Goal: Information Seeking & Learning: Learn about a topic

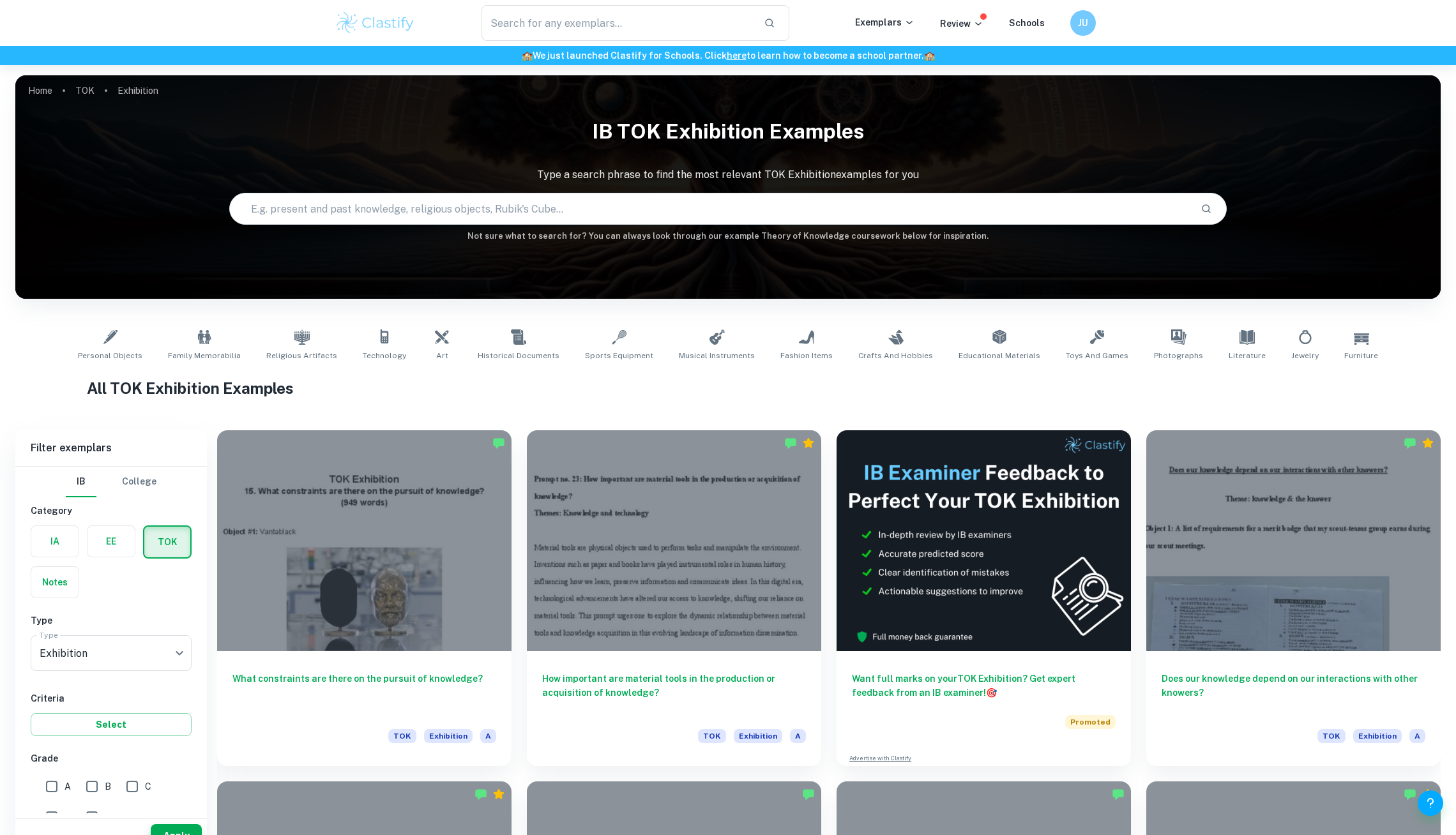
scroll to position [24, 0]
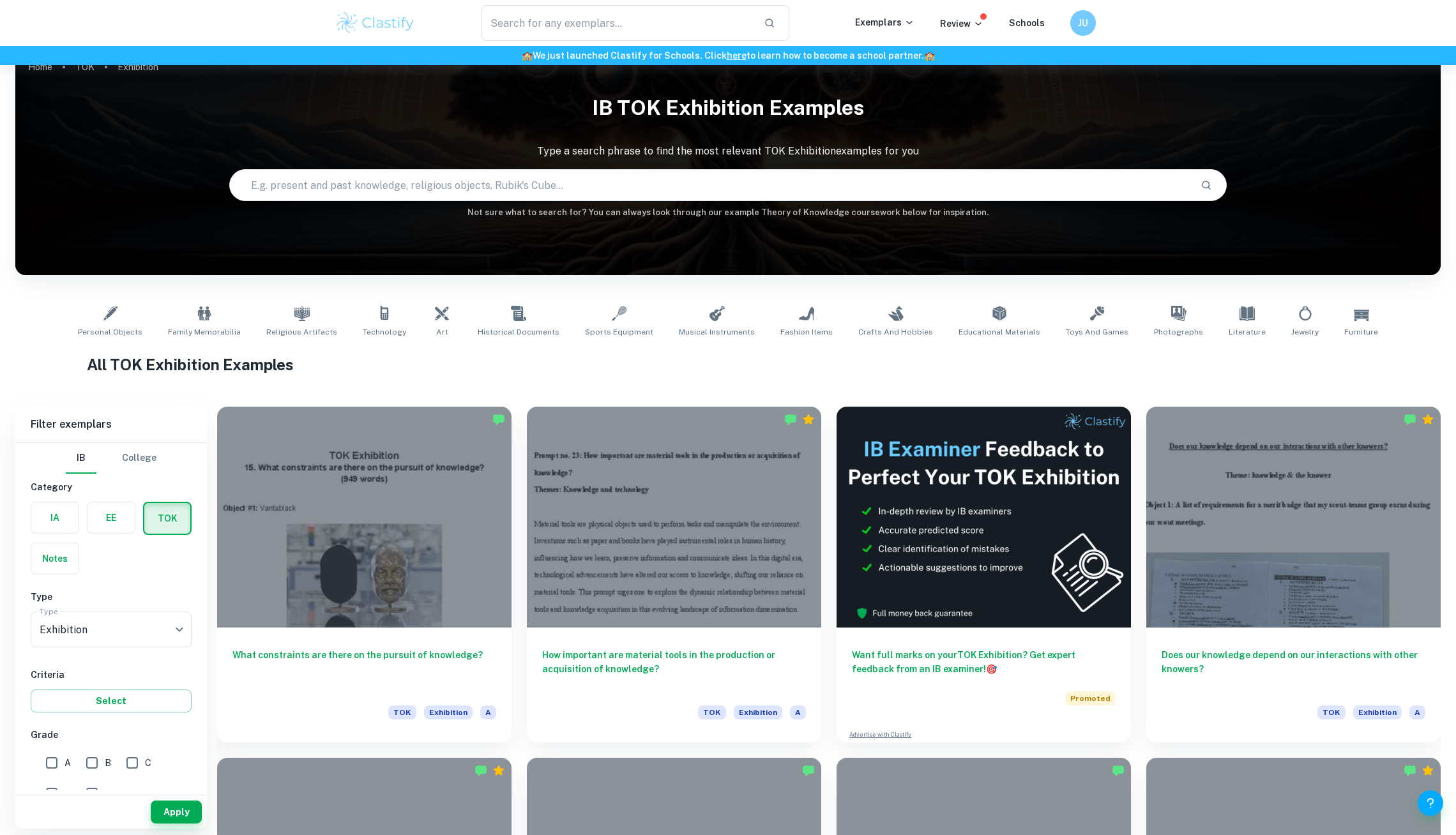
click at [475, 178] on input "text" at bounding box center [710, 185] width 961 height 36
click at [66, 530] on label "button" at bounding box center [55, 518] width 47 height 31
click at [0, 0] on input "radio" at bounding box center [0, 0] width 0 height 0
click at [101, 531] on label "button" at bounding box center [111, 518] width 47 height 31
click at [0, 0] on input "radio" at bounding box center [0, 0] width 0 height 0
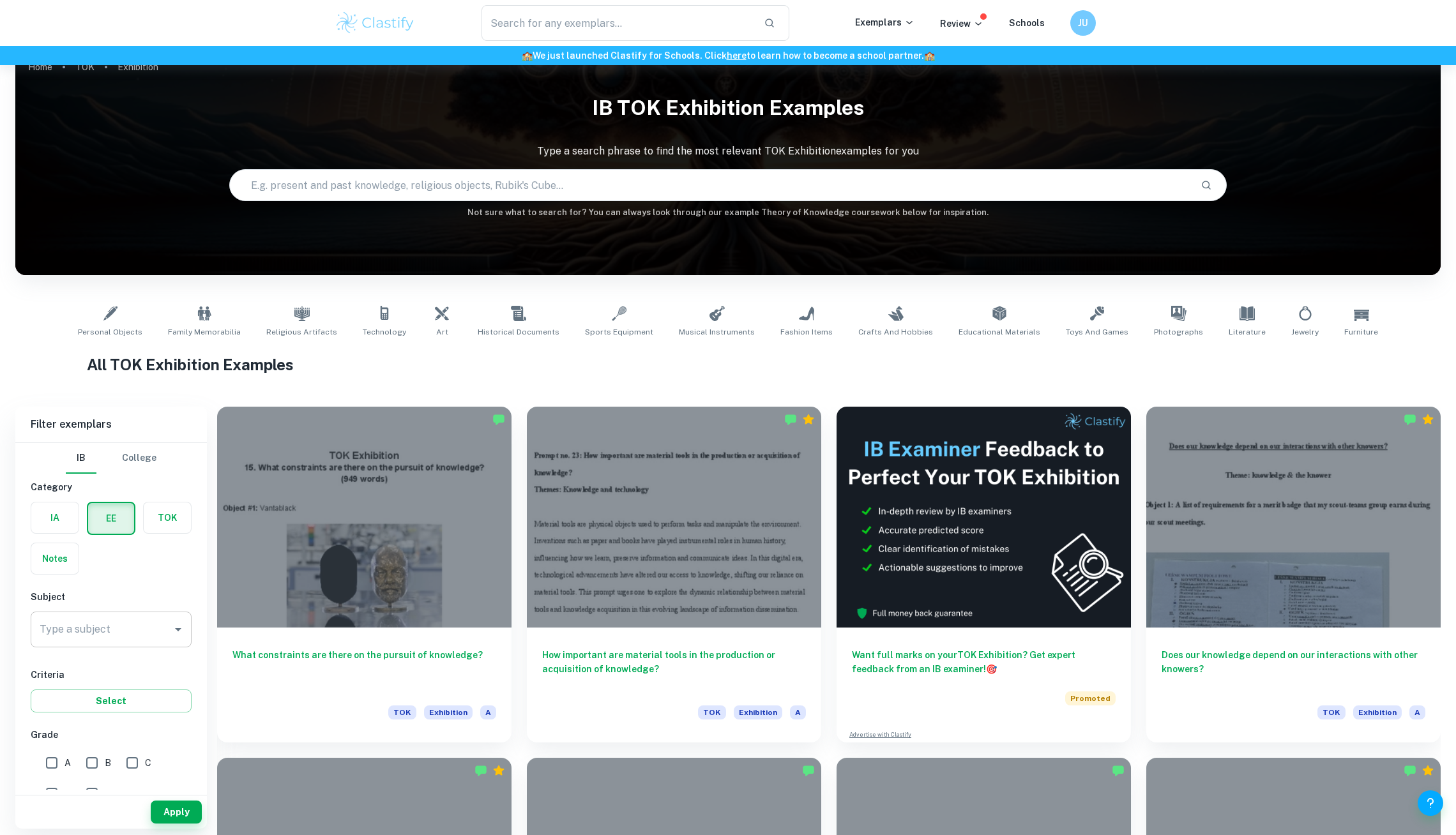
click at [109, 639] on input "Type a subject" at bounding box center [102, 630] width 130 height 24
click at [75, 702] on li "Business and Management" at bounding box center [111, 694] width 161 height 23
type input "Business and Management"
click at [84, 705] on button "Select" at bounding box center [111, 701] width 161 height 23
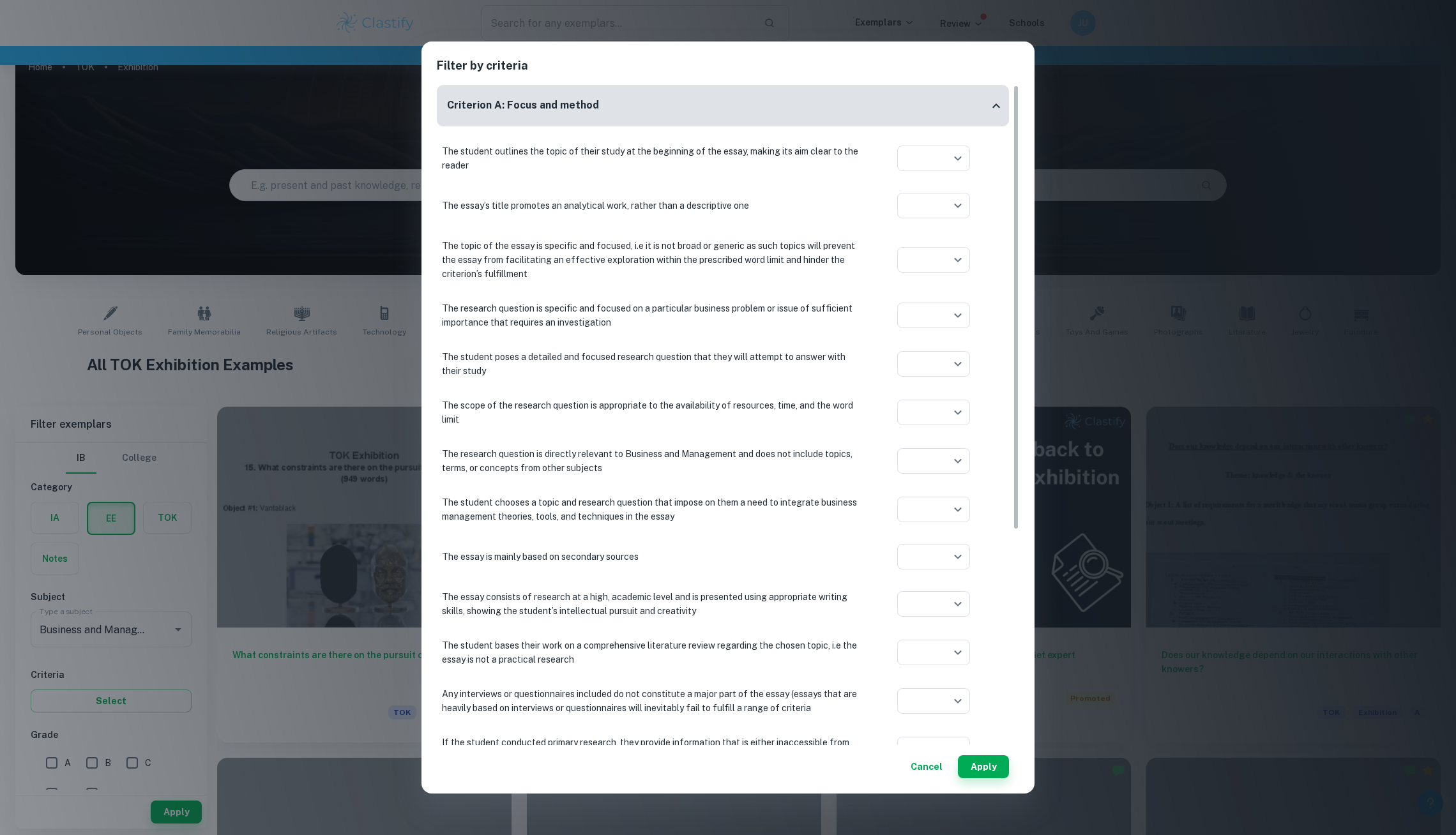
click at [176, 695] on div "Filter by criteria Criterion A: Focus and method The student outlines the topic…" at bounding box center [728, 417] width 1456 height 835
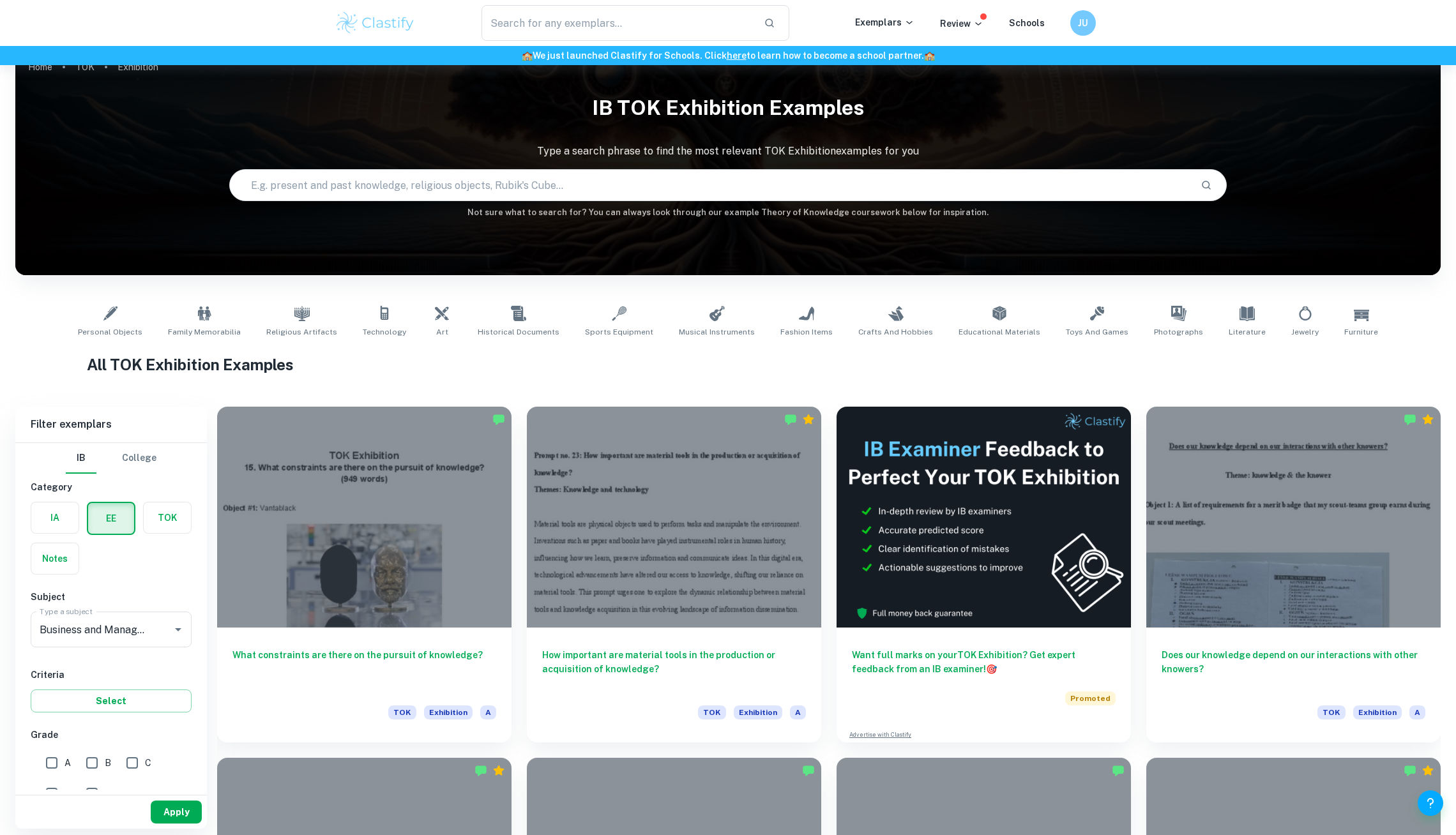
click at [168, 803] on button "Apply" at bounding box center [176, 812] width 51 height 23
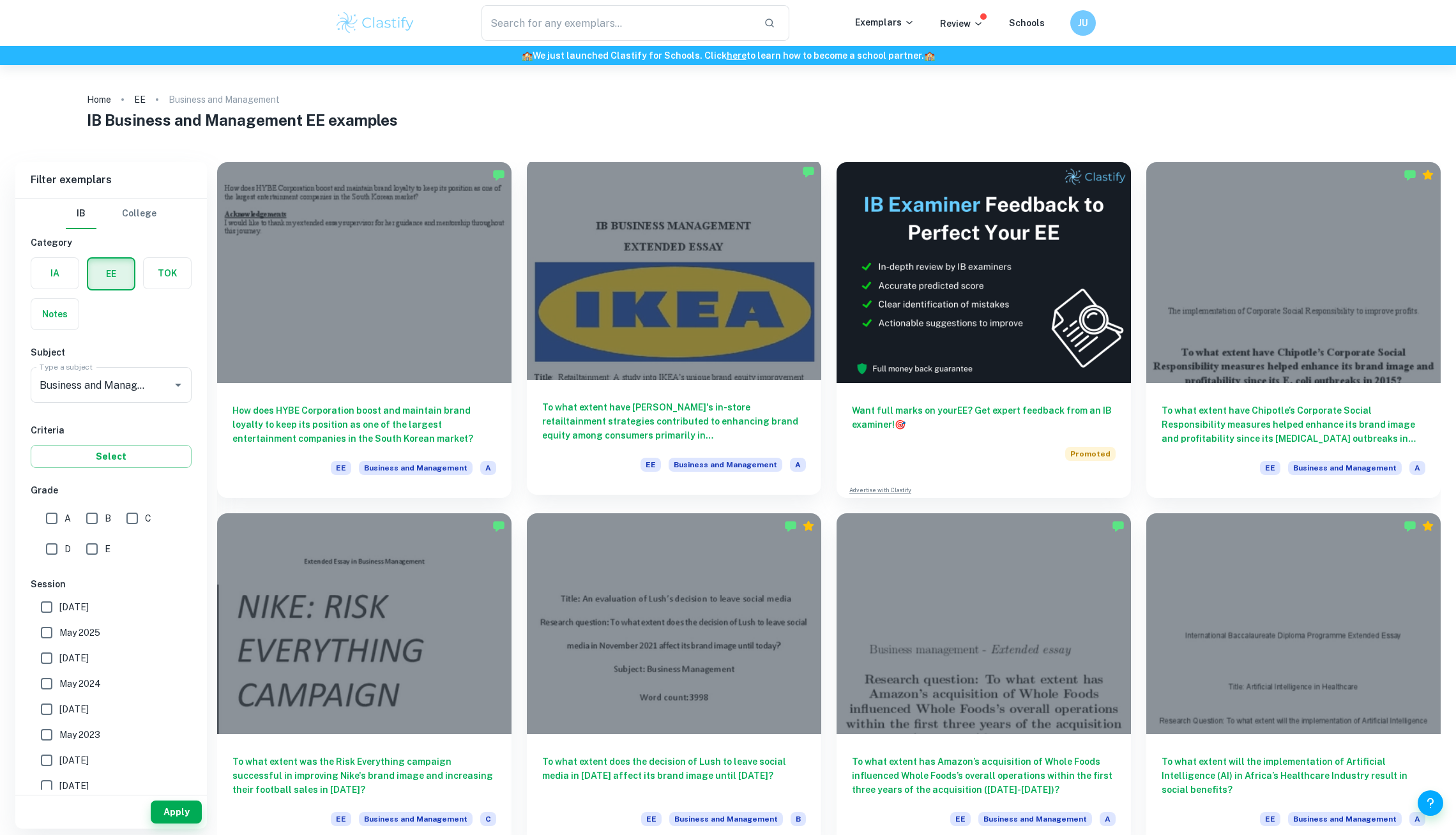
click at [708, 256] on div at bounding box center [674, 269] width 294 height 221
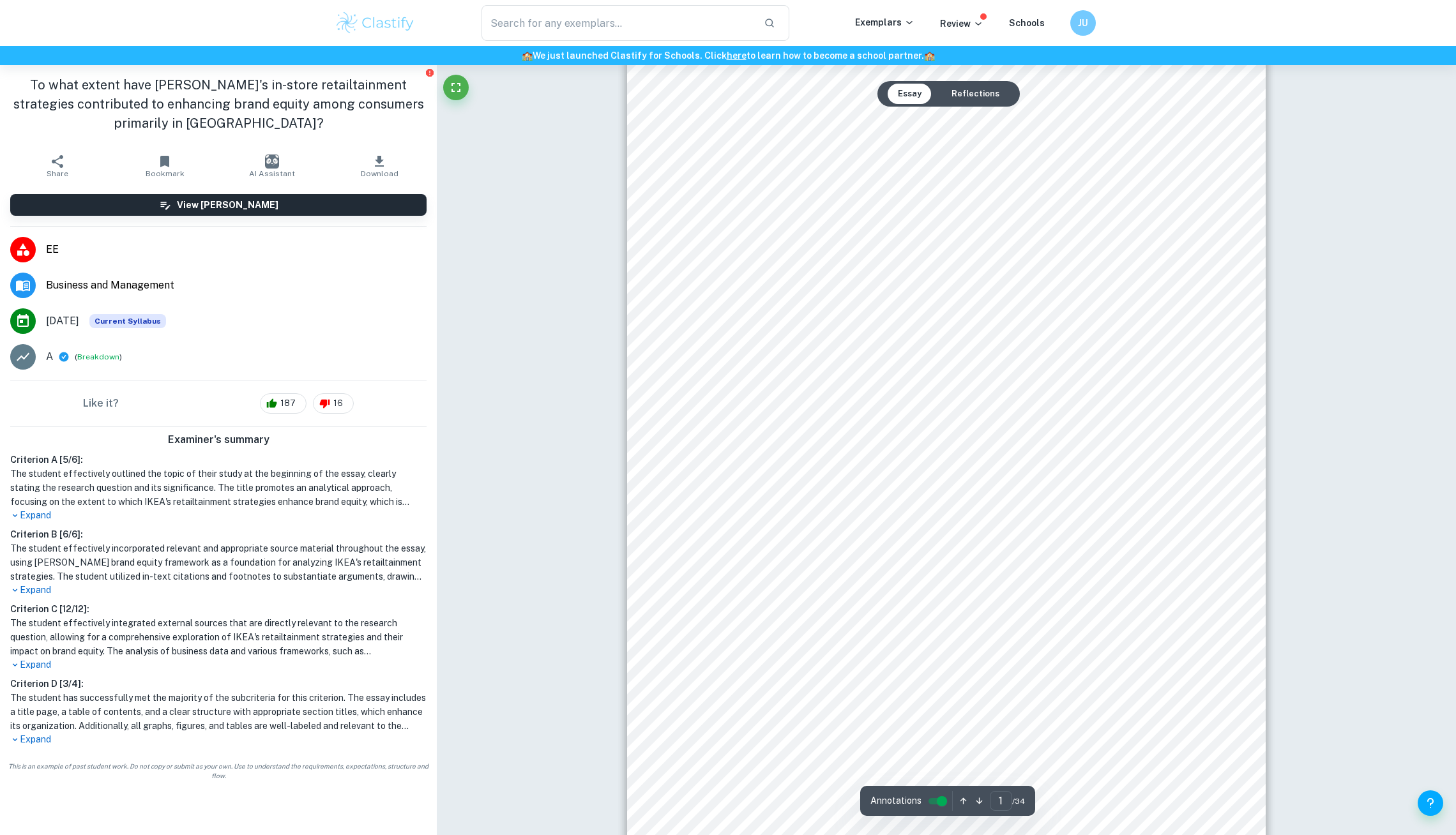
scroll to position [42, 0]
click at [32, 513] on p "Expand" at bounding box center [218, 515] width 417 height 14
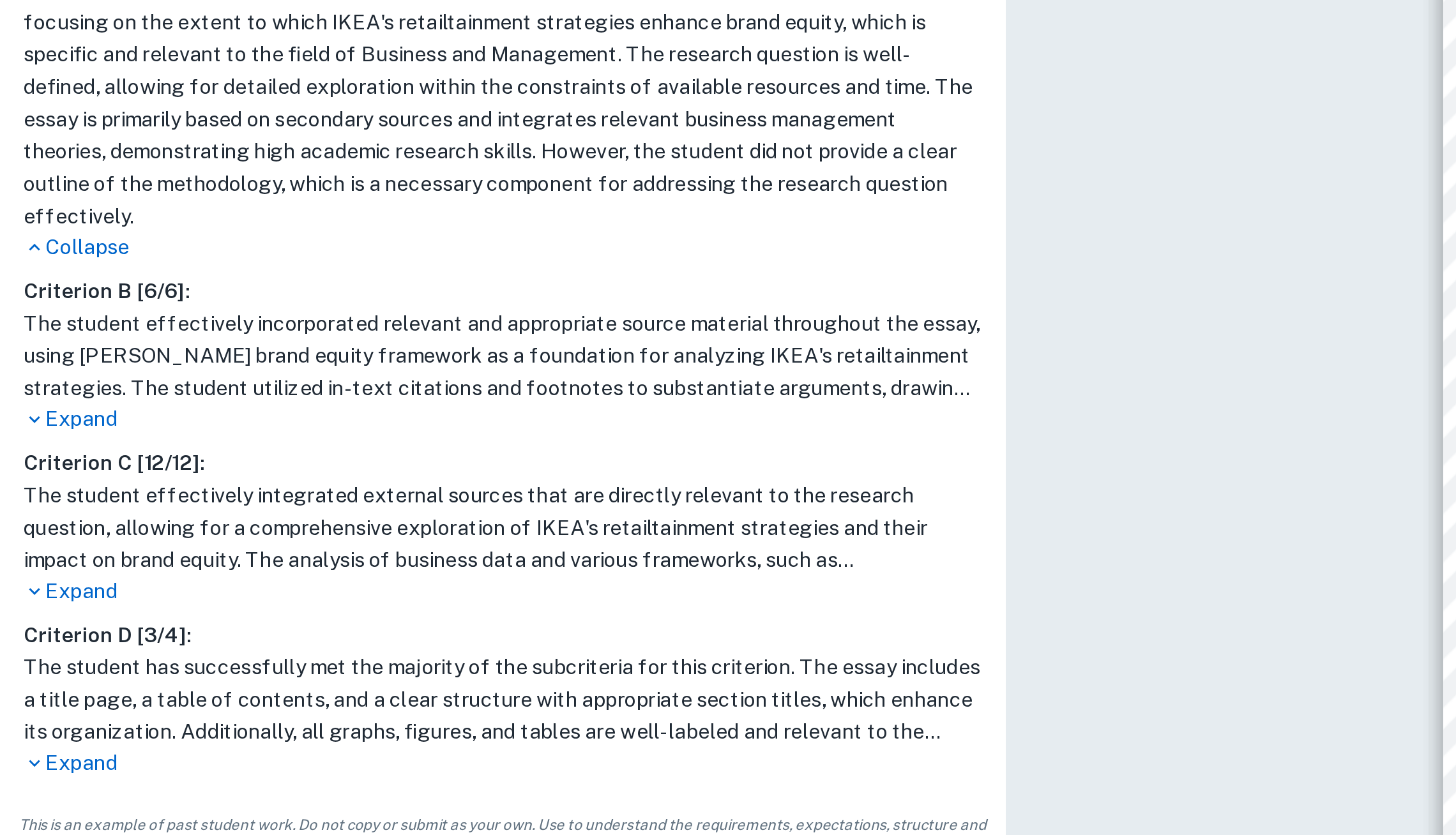
scroll to position [50, 0]
click at [26, 797] on p "Expand" at bounding box center [218, 803] width 417 height 14
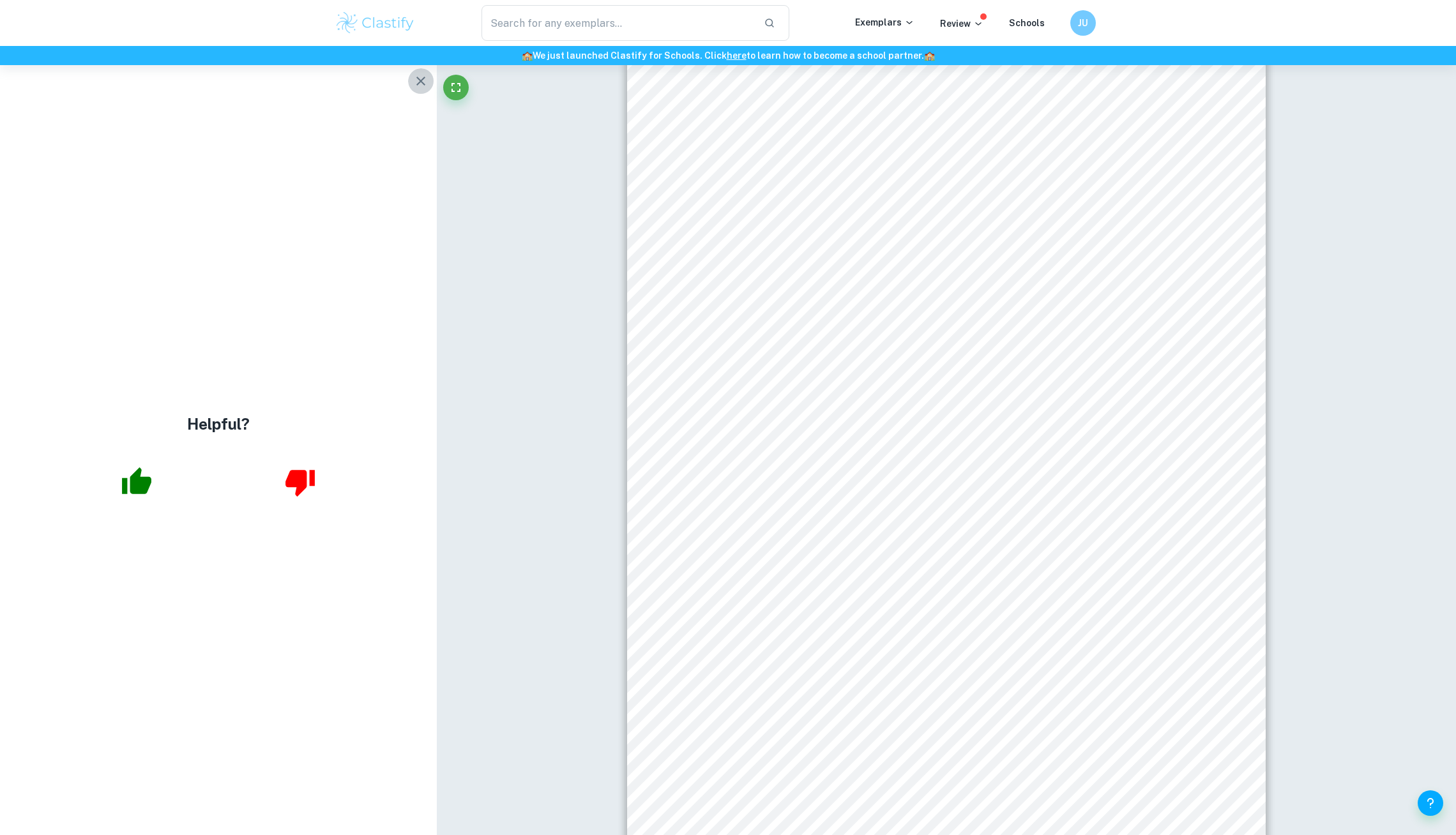
click at [419, 71] on button "button" at bounding box center [421, 81] width 26 height 26
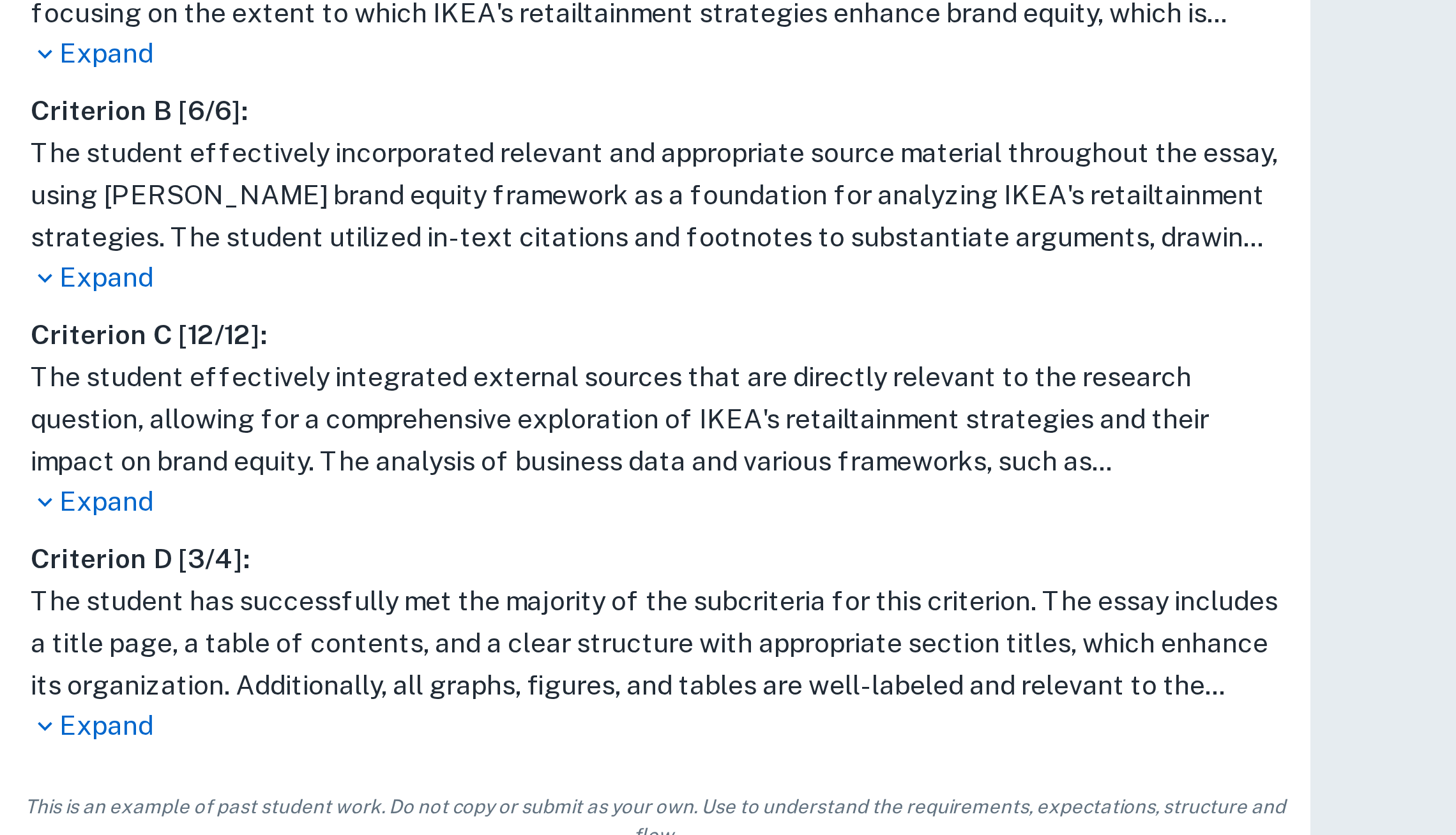
scroll to position [253, 0]
click at [30, 741] on p "Expand" at bounding box center [218, 739] width 417 height 14
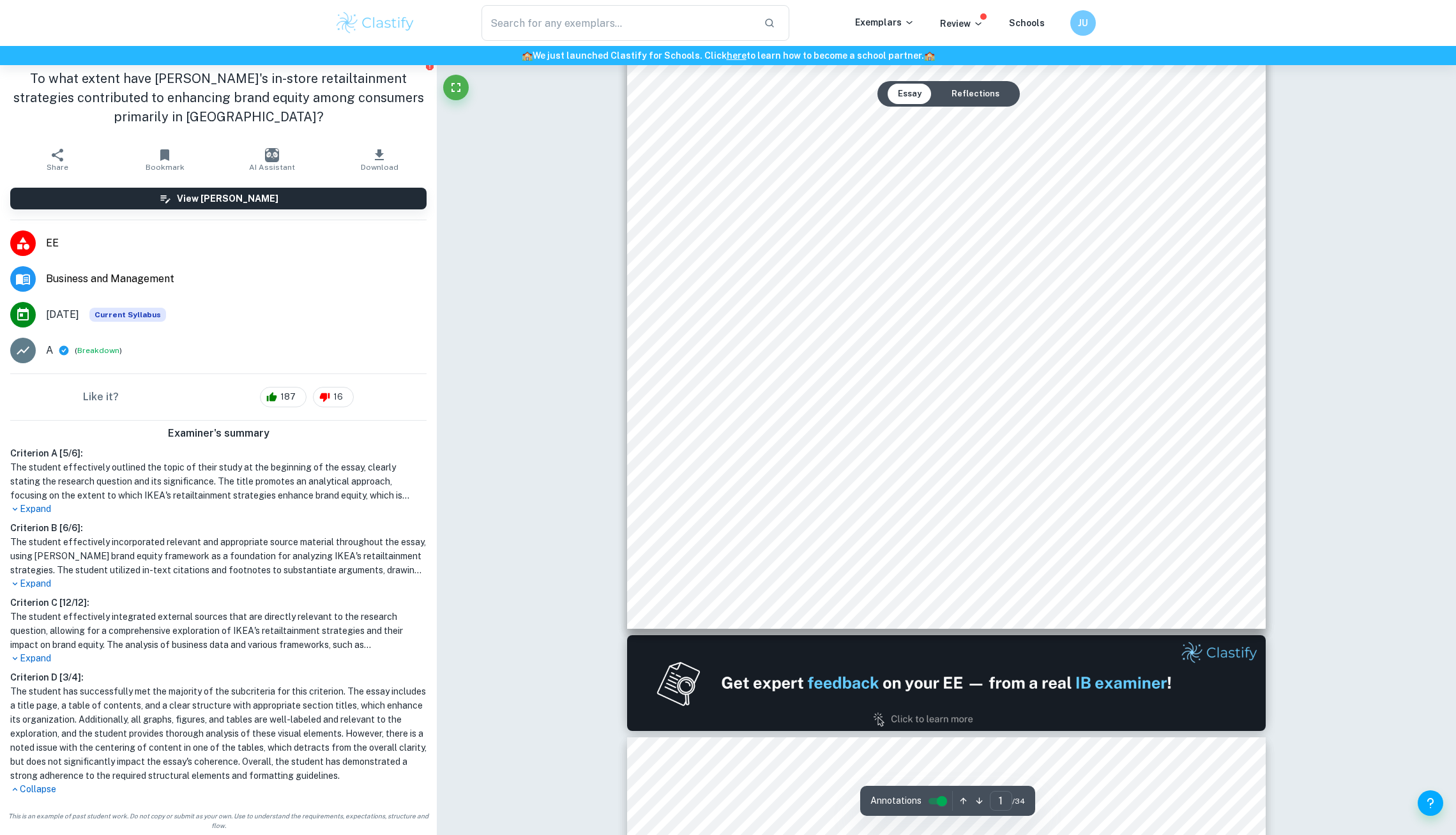
scroll to position [351, 0]
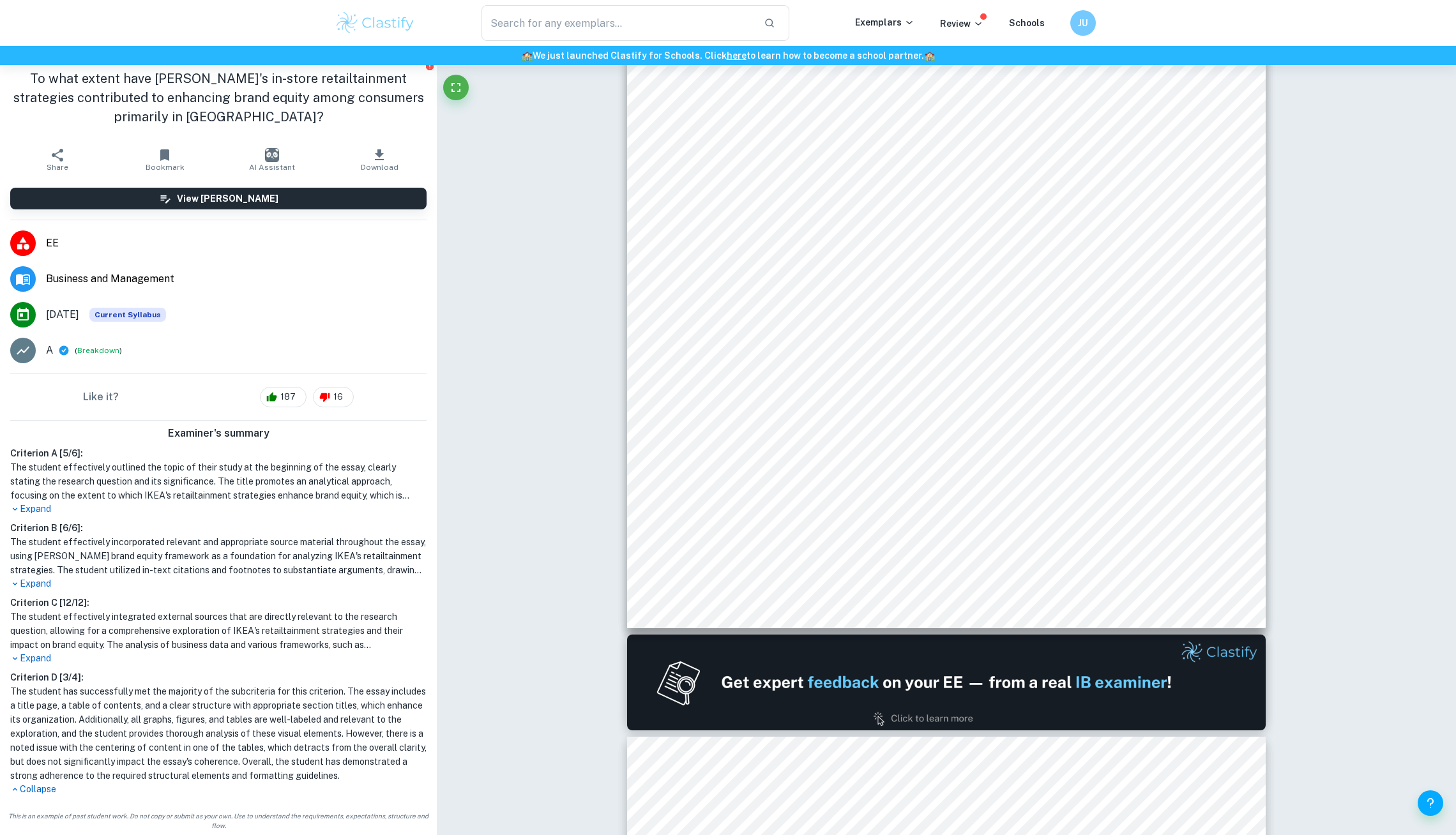
click at [38, 674] on h6 "Criterion D [ 3 / 4 ]:" at bounding box center [218, 677] width 417 height 14
click at [34, 663] on p "Expand" at bounding box center [218, 659] width 417 height 14
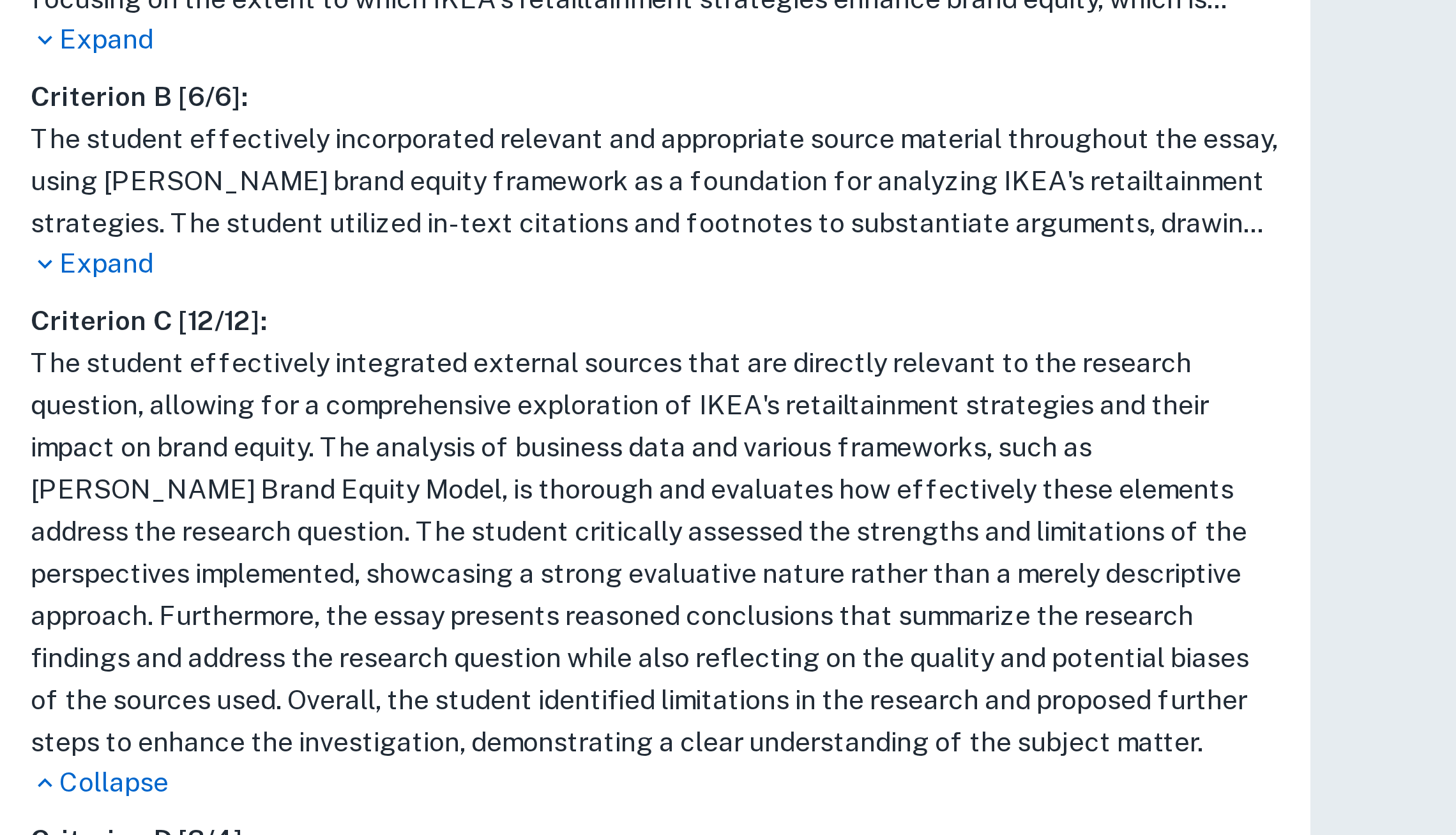
scroll to position [32, 0]
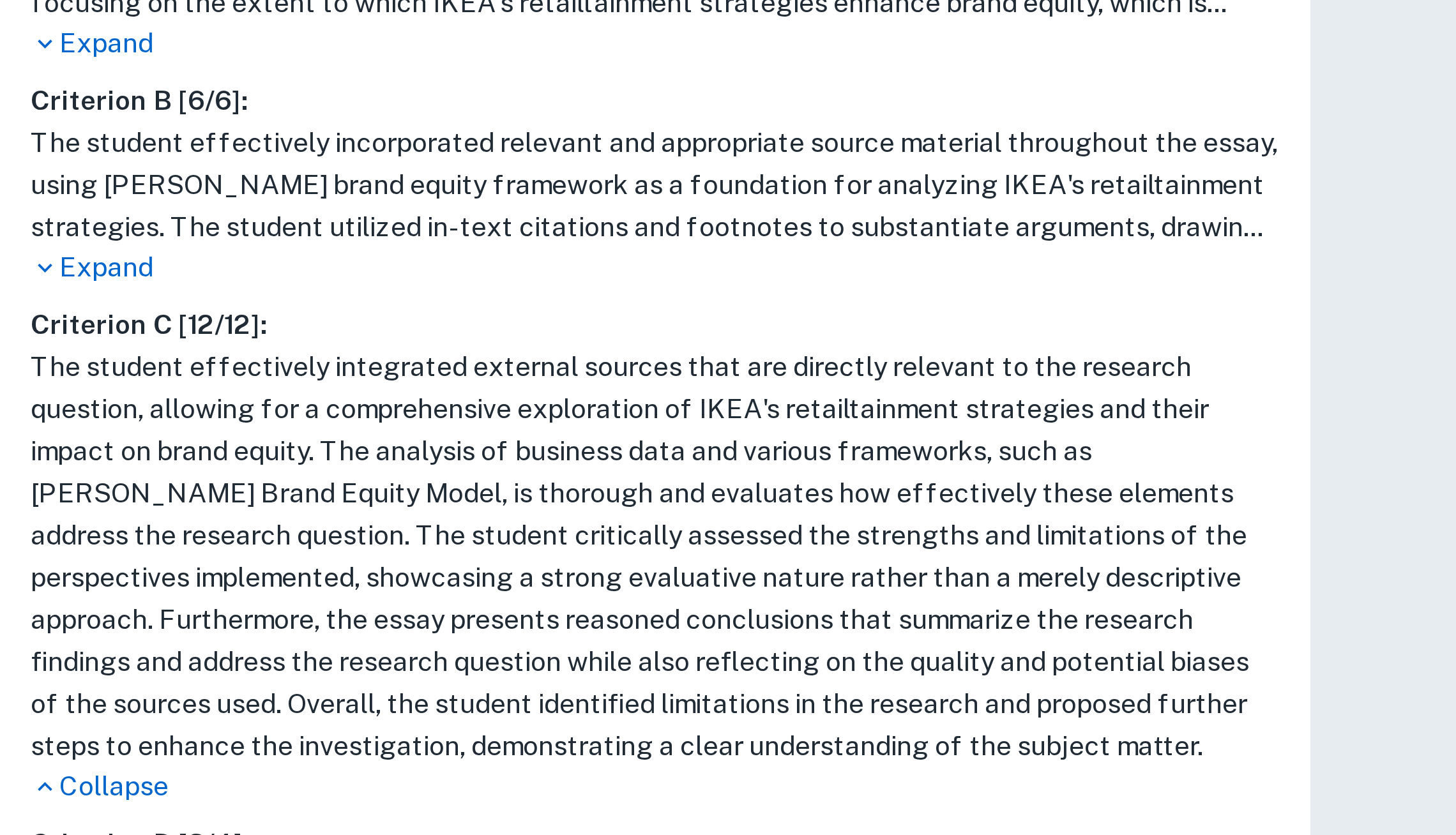
click at [52, 556] on p "Expand" at bounding box center [218, 558] width 417 height 14
